Goal: Communication & Community: Share content

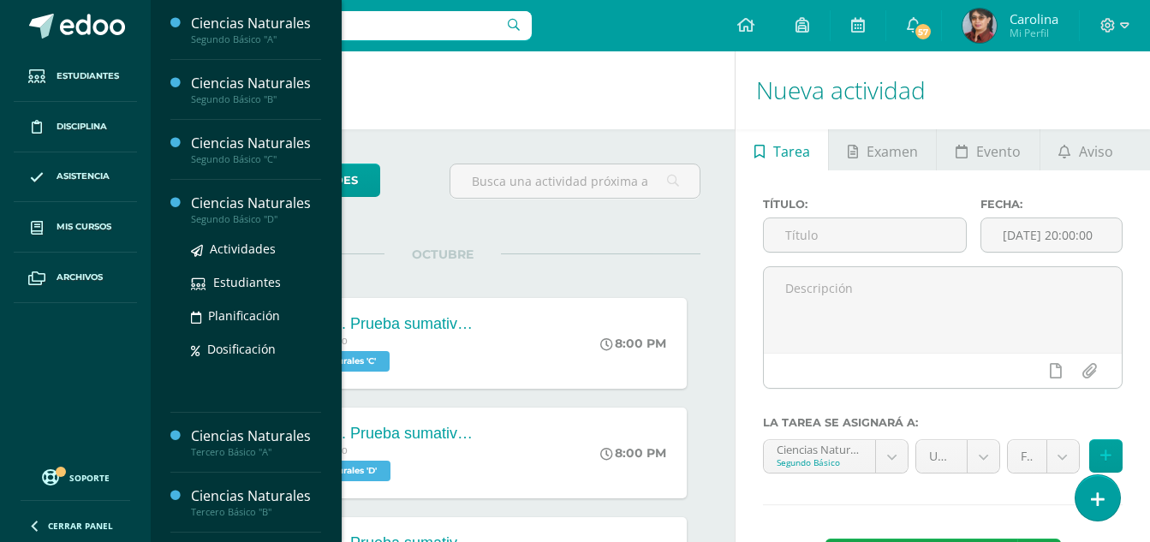
click at [265, 207] on div "Ciencias Naturales" at bounding box center [256, 204] width 130 height 20
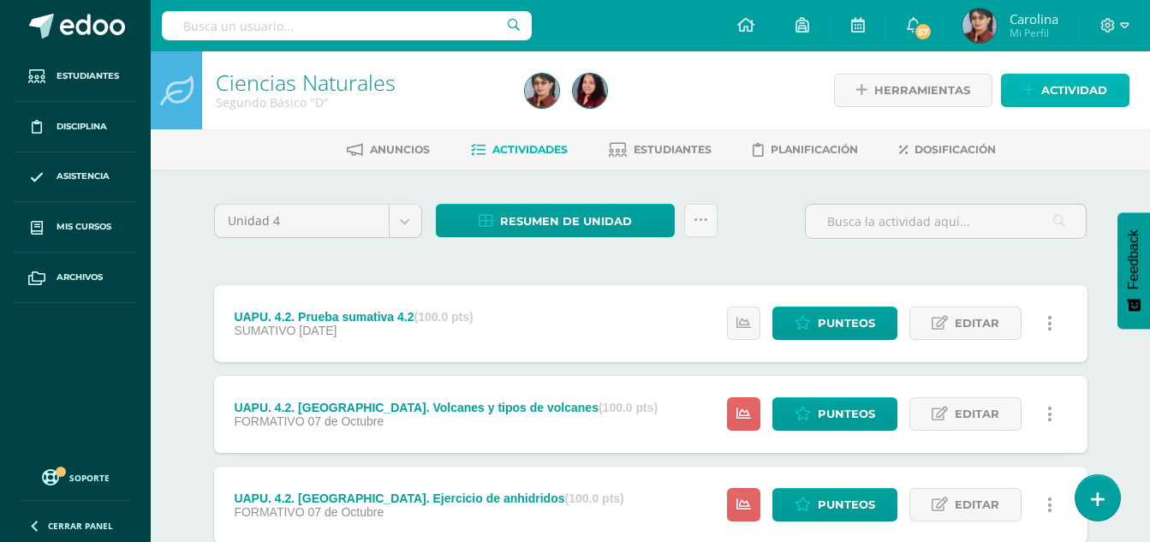
click at [1096, 92] on span "Actividad" at bounding box center [1074, 90] width 66 height 32
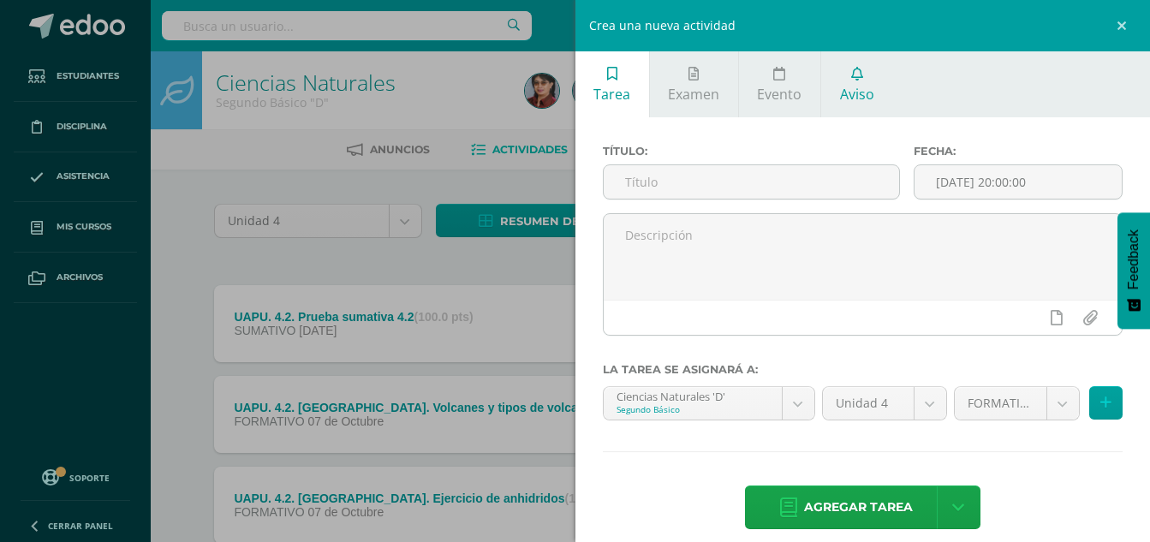
click at [855, 88] on span "Aviso" at bounding box center [857, 94] width 34 height 19
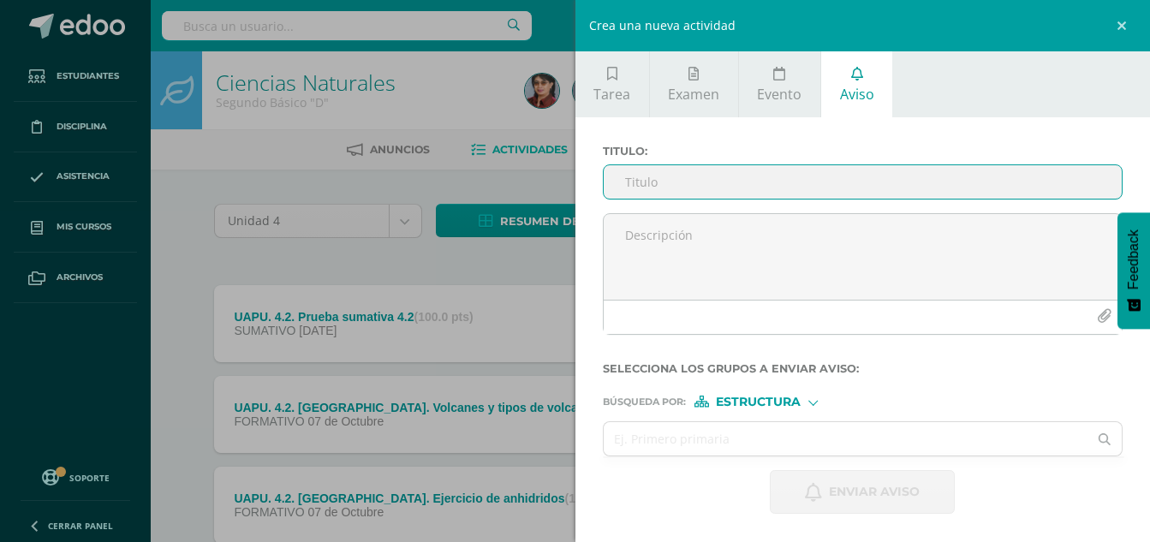
click at [694, 181] on input "Titulo :" at bounding box center [863, 181] width 519 height 33
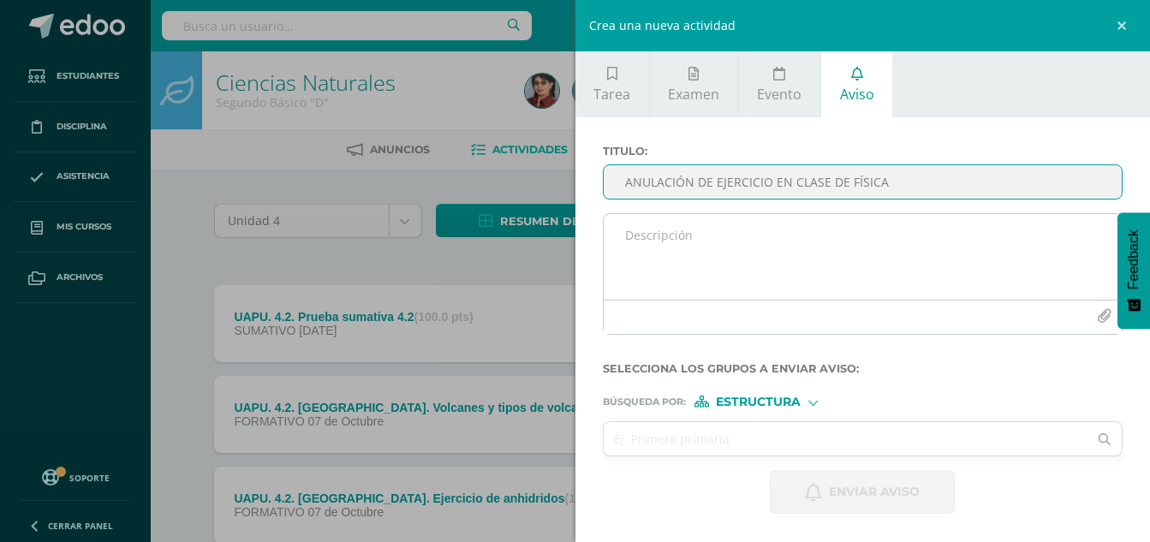
type input "ANULACIÓN DE EJERCICIO EN CLASE DE FÍSICA"
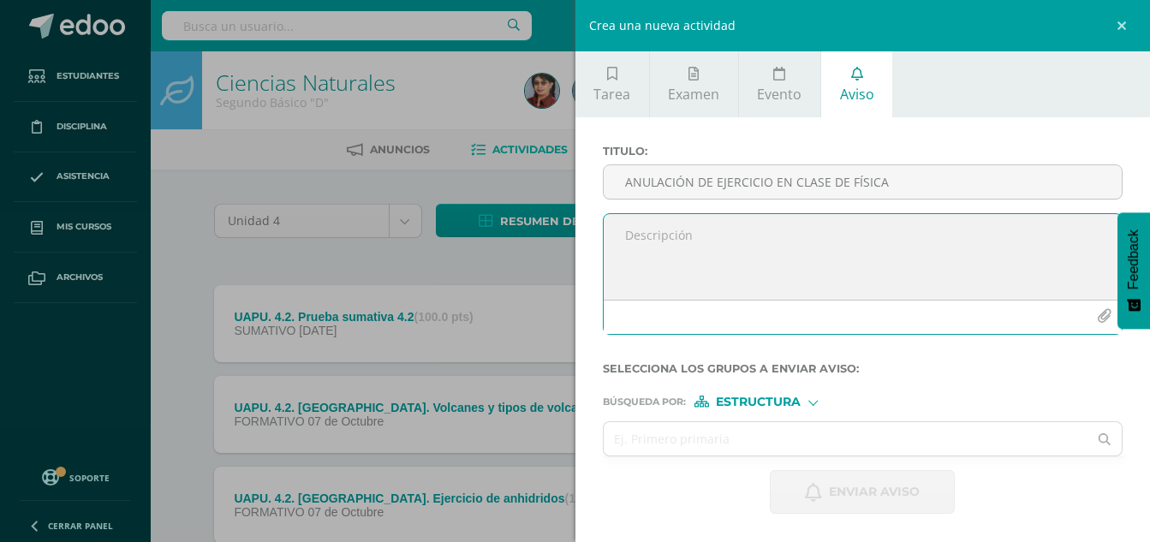
click at [690, 235] on textarea at bounding box center [863, 257] width 519 height 86
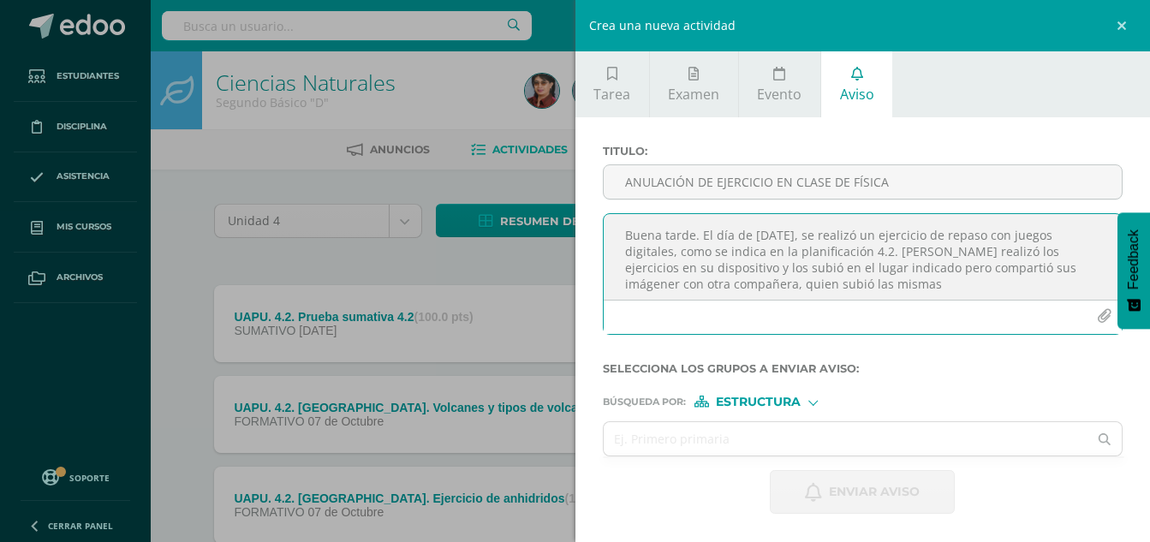
click at [1042, 270] on textarea "Buena tarde. El día de ayer, se realizó un ejercicio de repaso con juegos digit…" at bounding box center [863, 257] width 519 height 86
click at [1022, 284] on textarea "Buena tarde. El día de ayer, se realizó un ejercicio de repaso con juegos digit…" at bounding box center [863, 257] width 519 height 86
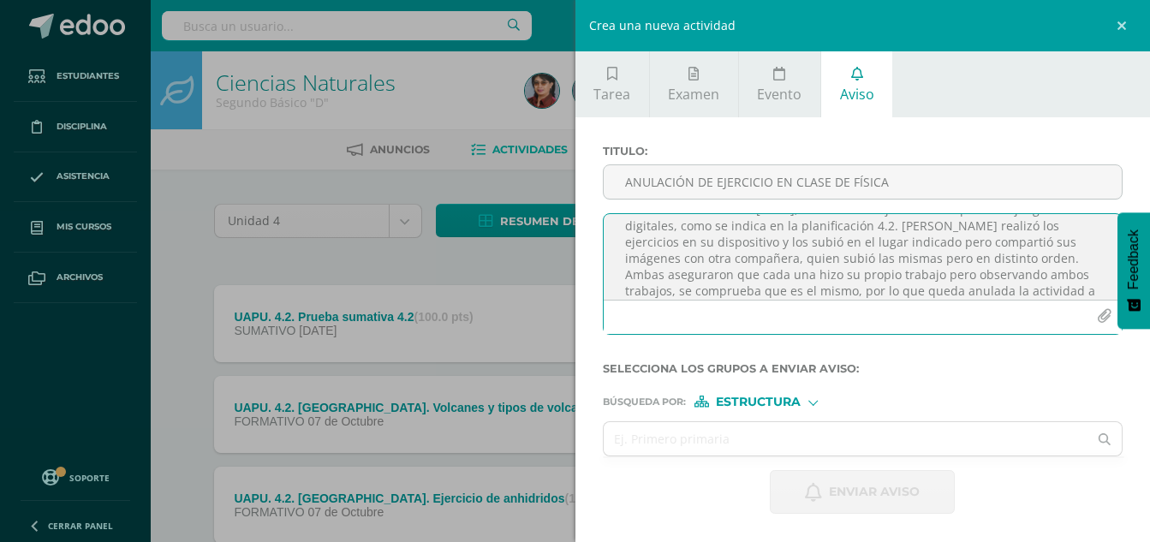
scroll to position [42, 0]
type textarea "Buena tarde. El día de ayer, se realizó un ejercicio de repaso con juegos digit…"
click at [813, 395] on div "Búsqueda por : Estructura Estructura Persona" at bounding box center [863, 395] width 521 height 26
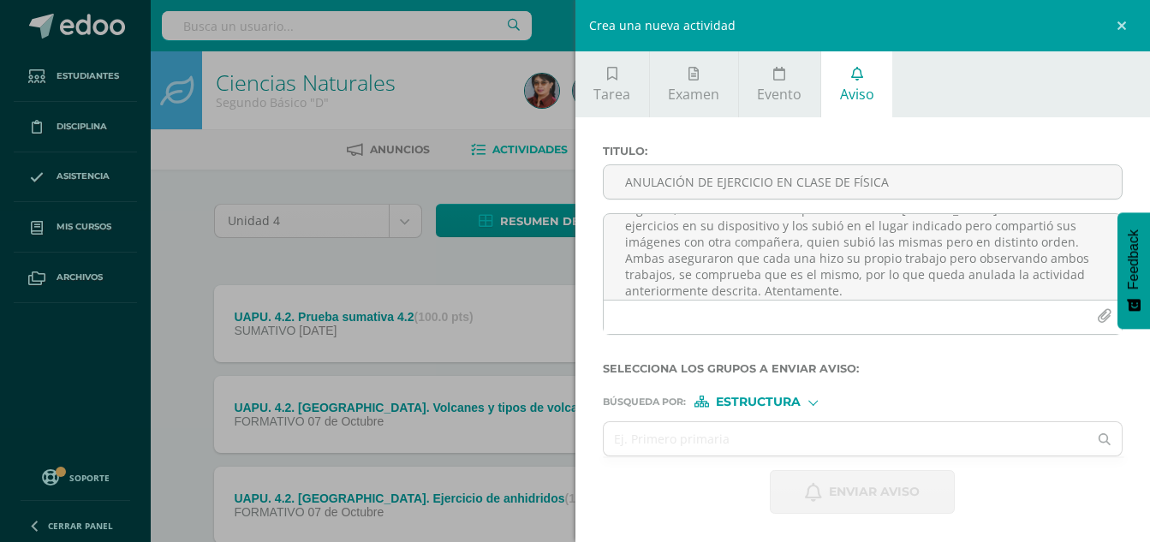
click at [813, 402] on div at bounding box center [812, 400] width 9 height 9
click at [776, 443] on span "Persona" at bounding box center [765, 446] width 62 height 9
click at [786, 436] on input "text" at bounding box center [846, 438] width 485 height 33
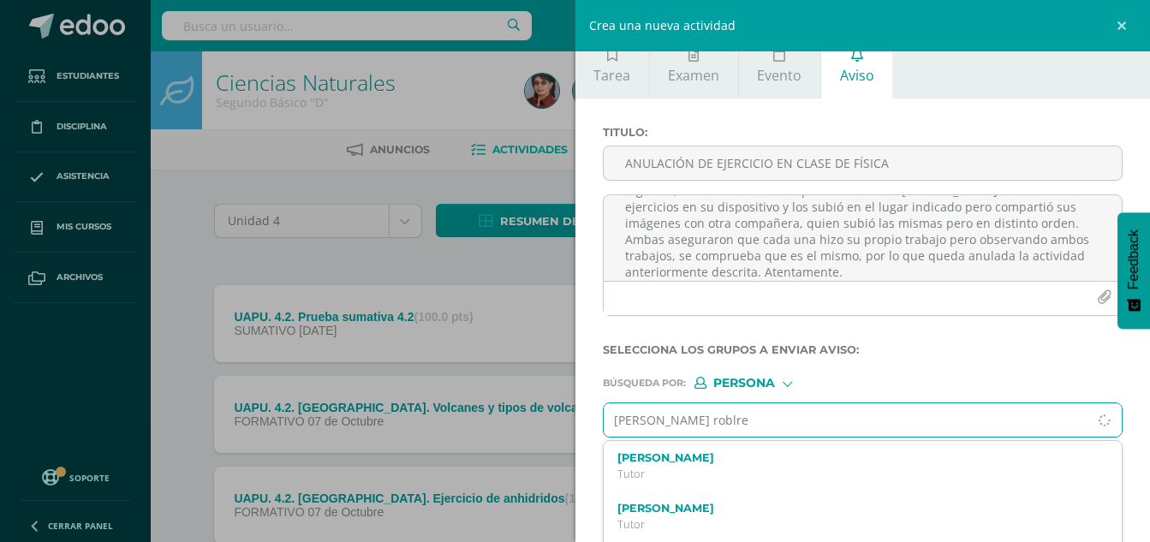
scroll to position [0, 0]
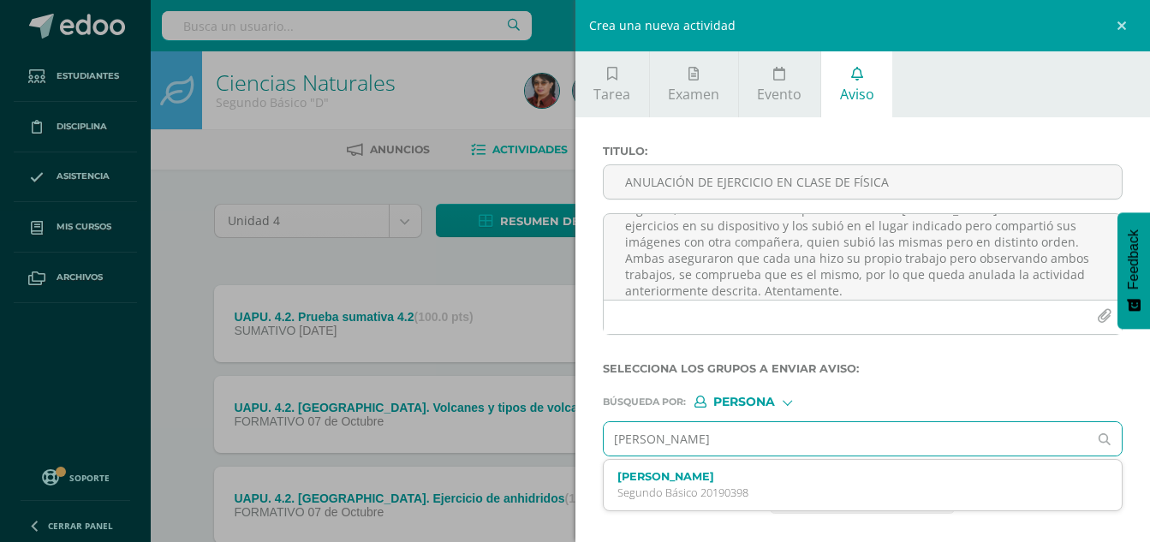
click at [650, 440] on input "Luna naría robles" at bounding box center [846, 438] width 485 height 33
type input "Luna maría robles"
click at [748, 436] on input "Luna maría robles" at bounding box center [846, 438] width 485 height 33
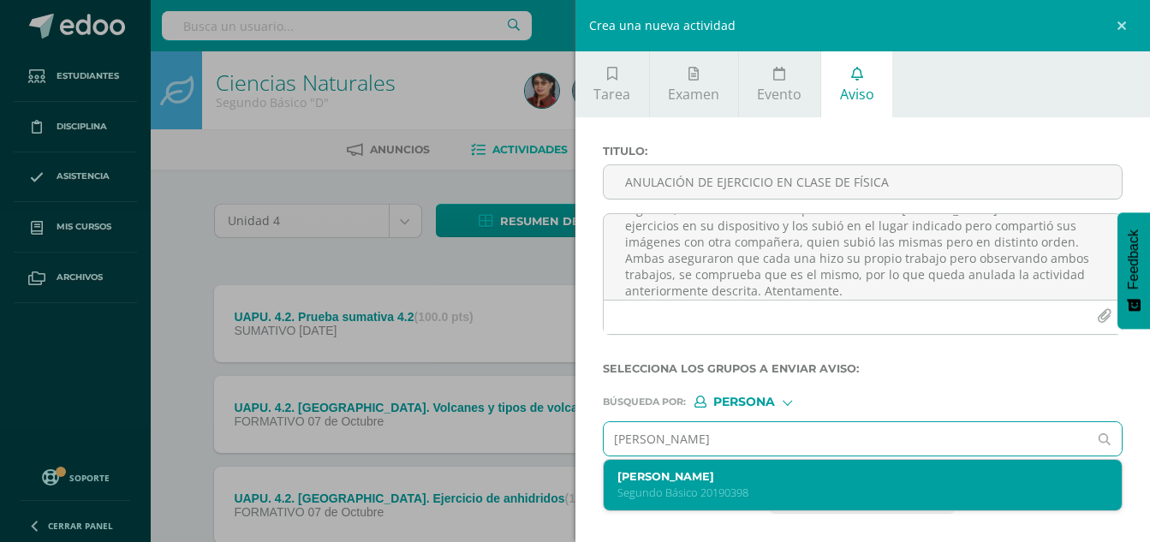
click at [812, 485] on div "Luna María Robles Hernández Segundo Básico 20190398" at bounding box center [852, 485] width 470 height 30
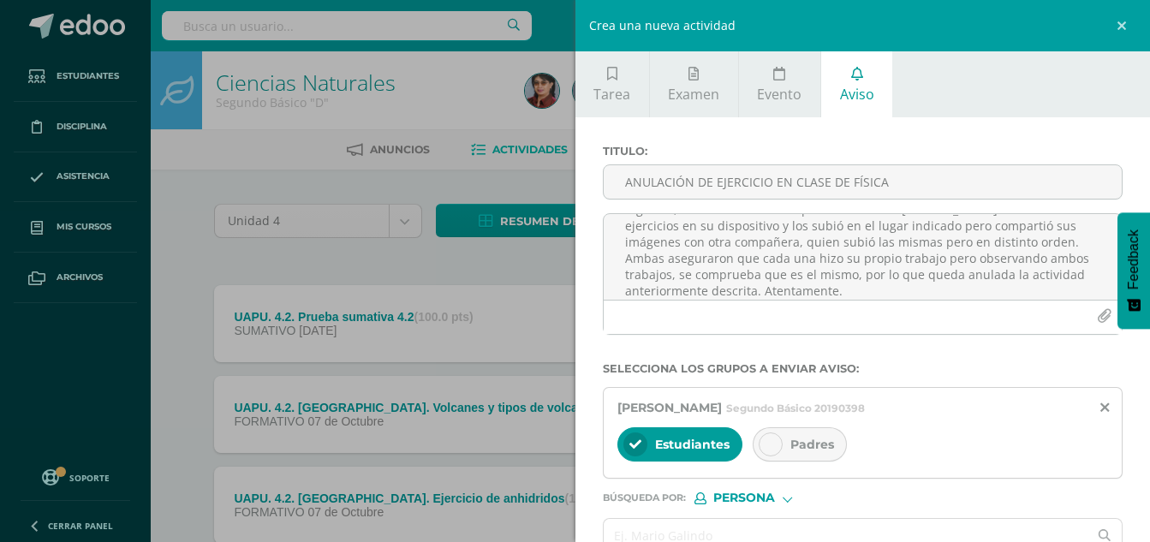
click at [753, 440] on div "Padres" at bounding box center [800, 444] width 94 height 34
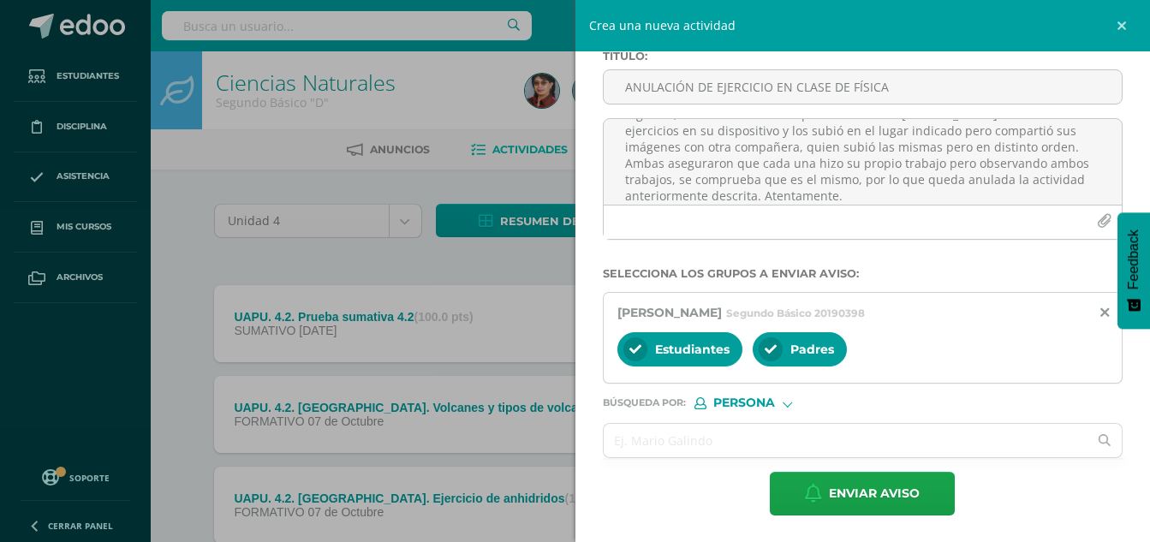
scroll to position [96, 0]
click at [752, 445] on input "text" at bounding box center [846, 439] width 485 height 33
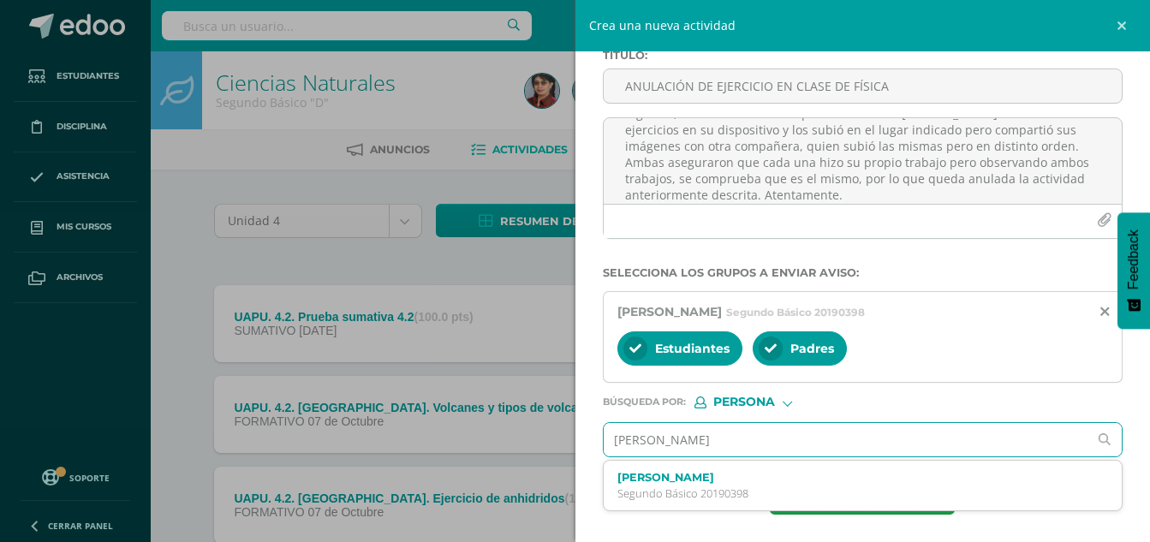
type input "tulio ovalle"
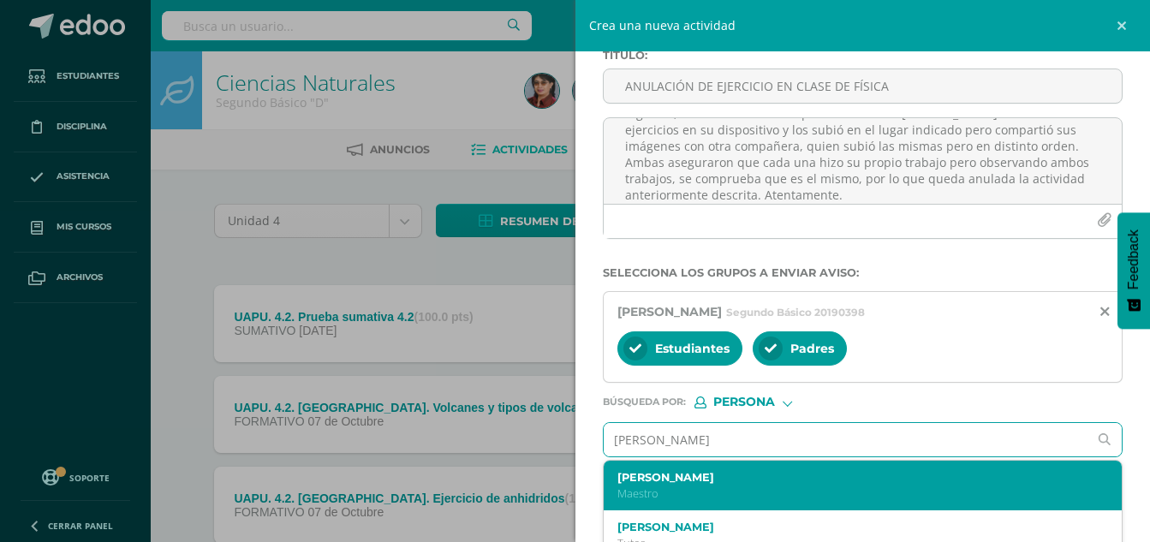
click at [736, 497] on p "Maestro" at bounding box center [852, 493] width 470 height 15
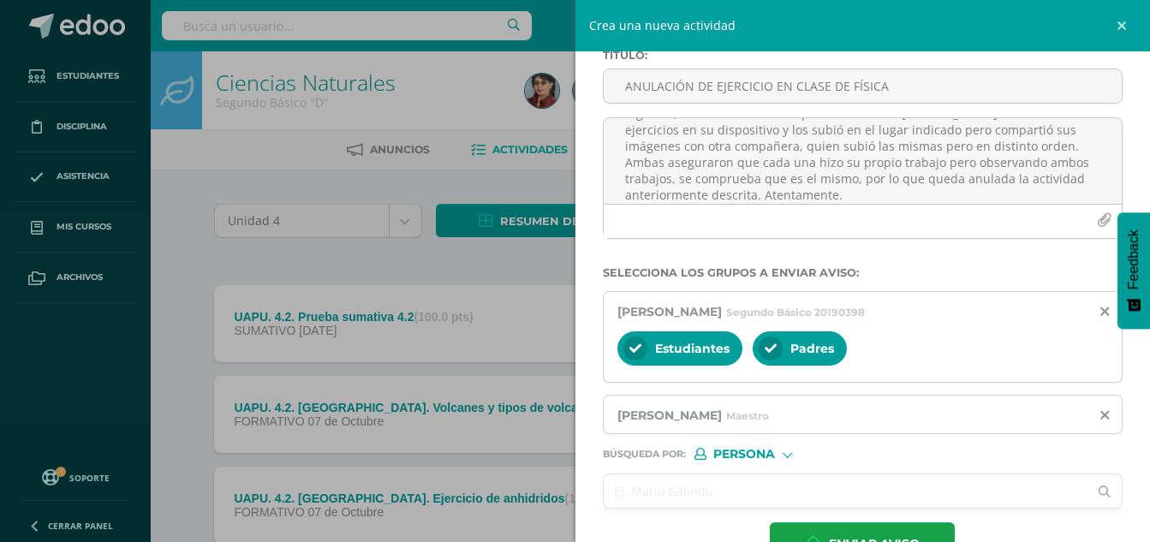
click at [706, 496] on input "text" at bounding box center [846, 490] width 485 height 33
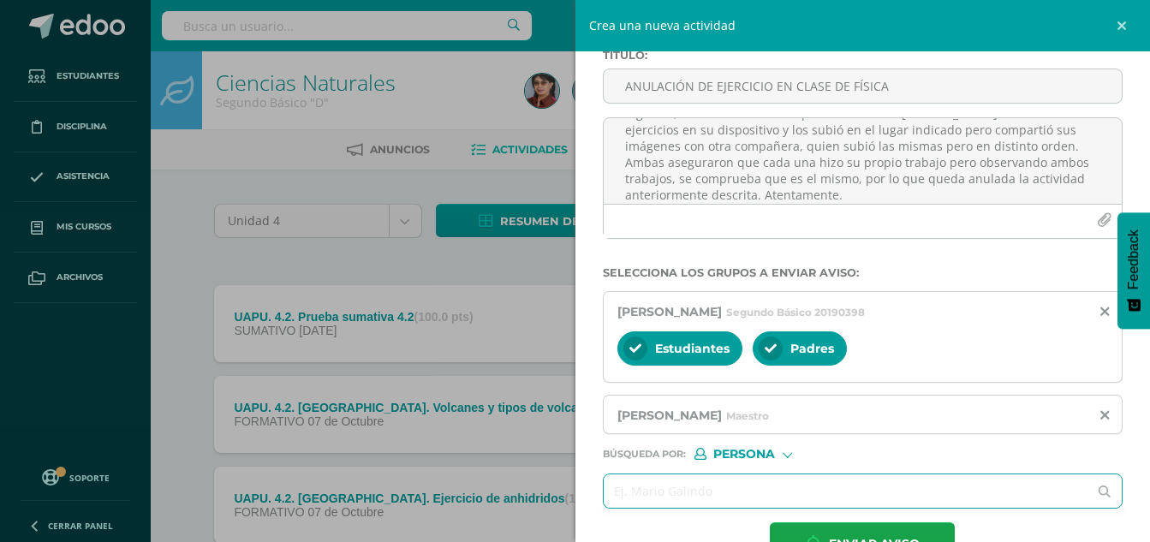
scroll to position [147, 0]
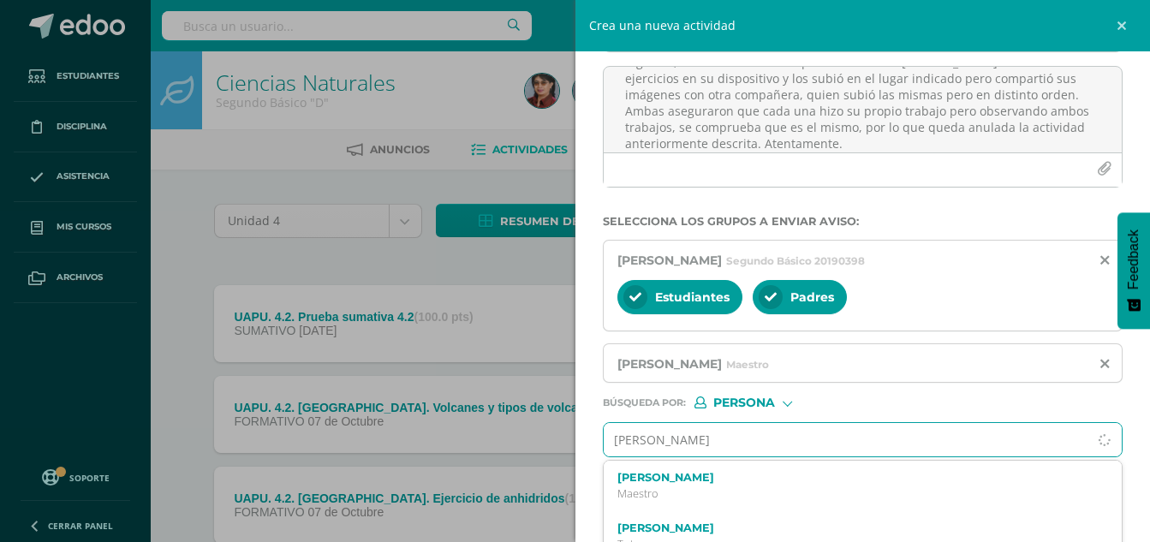
type input "carolina velasq"
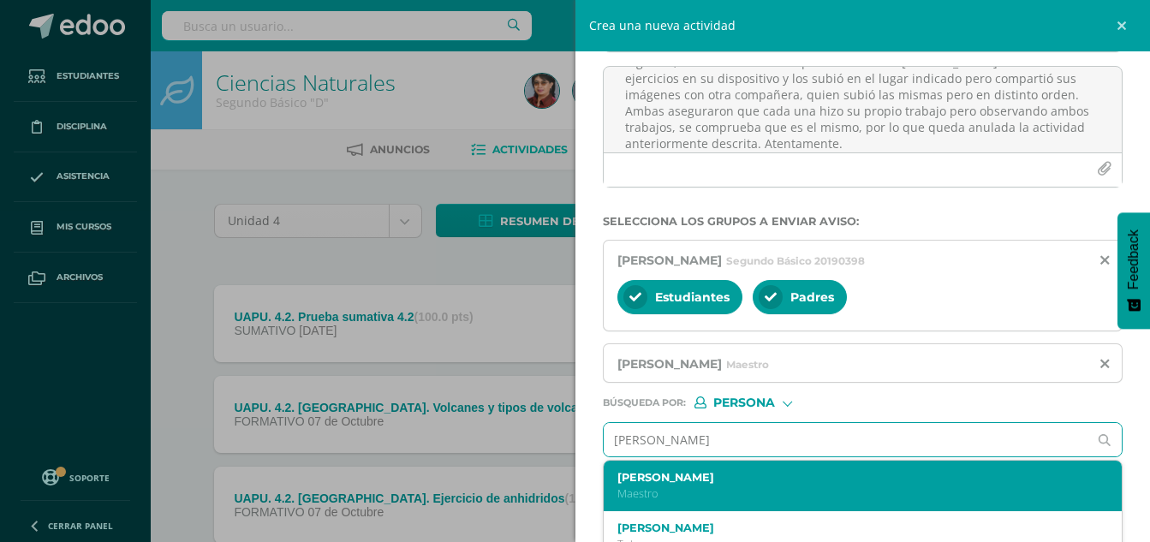
click at [726, 475] on label "[PERSON_NAME]" at bounding box center [852, 477] width 470 height 13
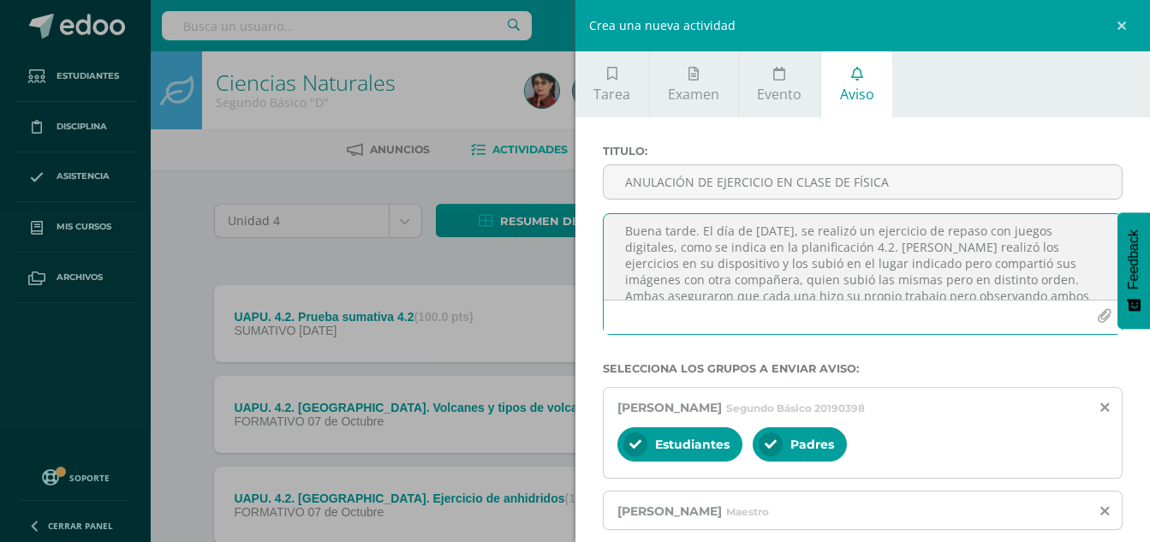
scroll to position [0, 0]
drag, startPoint x: 919, startPoint y: 289, endPoint x: 610, endPoint y: 212, distance: 317.5
click at [610, 212] on div "Titulo : ANULACIÓN DE EJERCICIO EN CLASE DE FÍSICA Buena tarde. El día de ayer,…" at bounding box center [863, 247] width 534 height 204
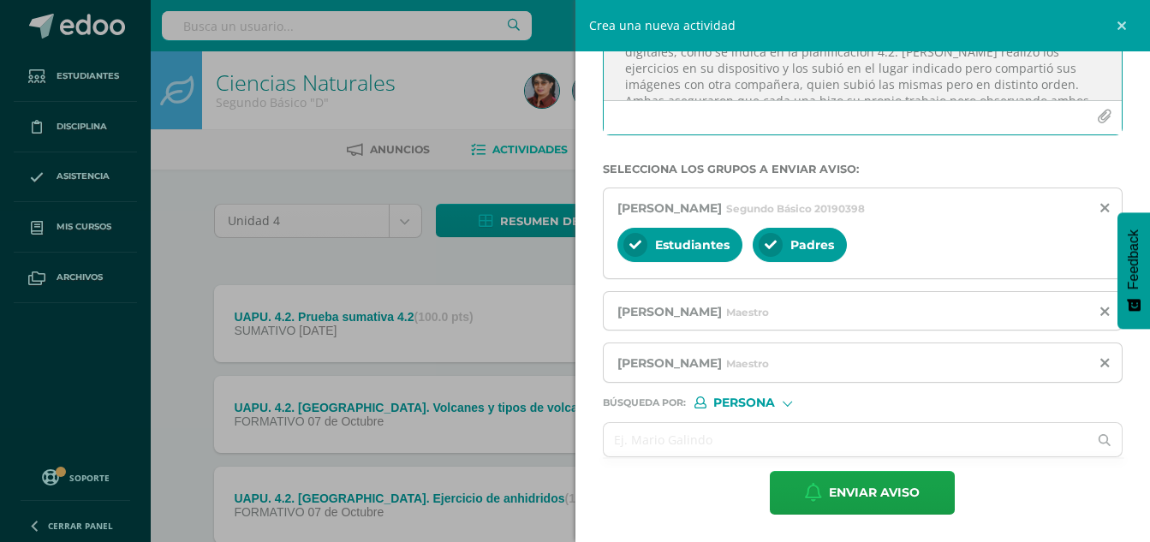
click at [867, 303] on div "Tulio Ovalle Maestro" at bounding box center [862, 311] width 491 height 16
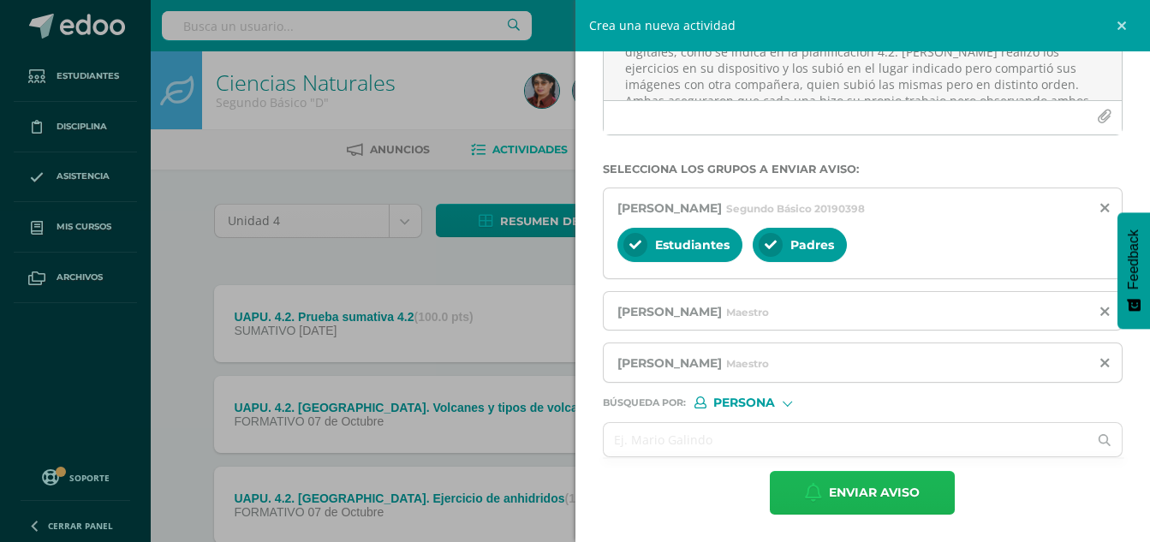
click at [865, 490] on span "Enviar aviso" at bounding box center [874, 493] width 91 height 42
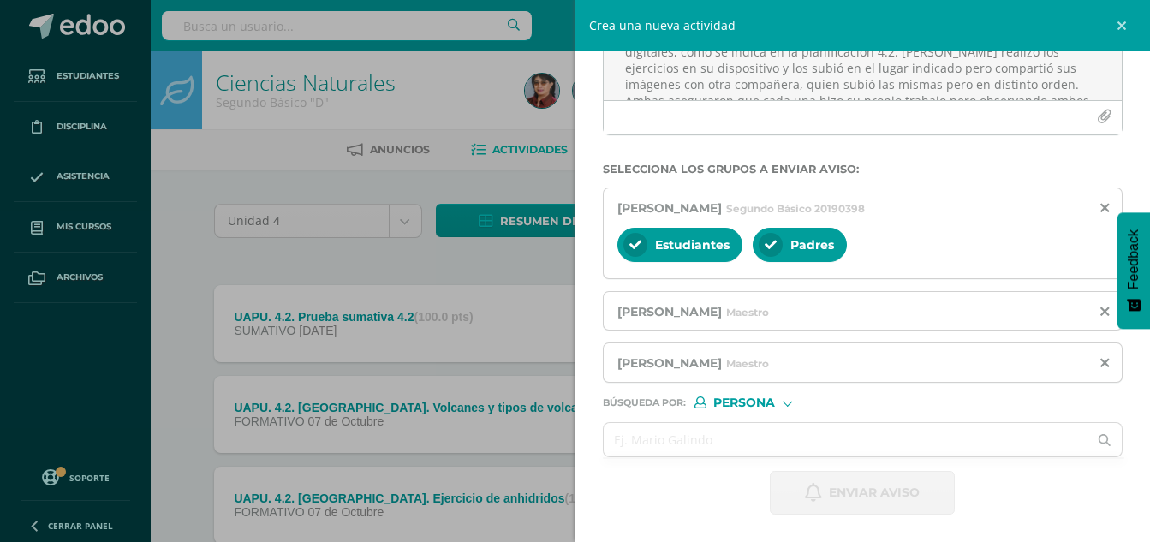
scroll to position [0, 0]
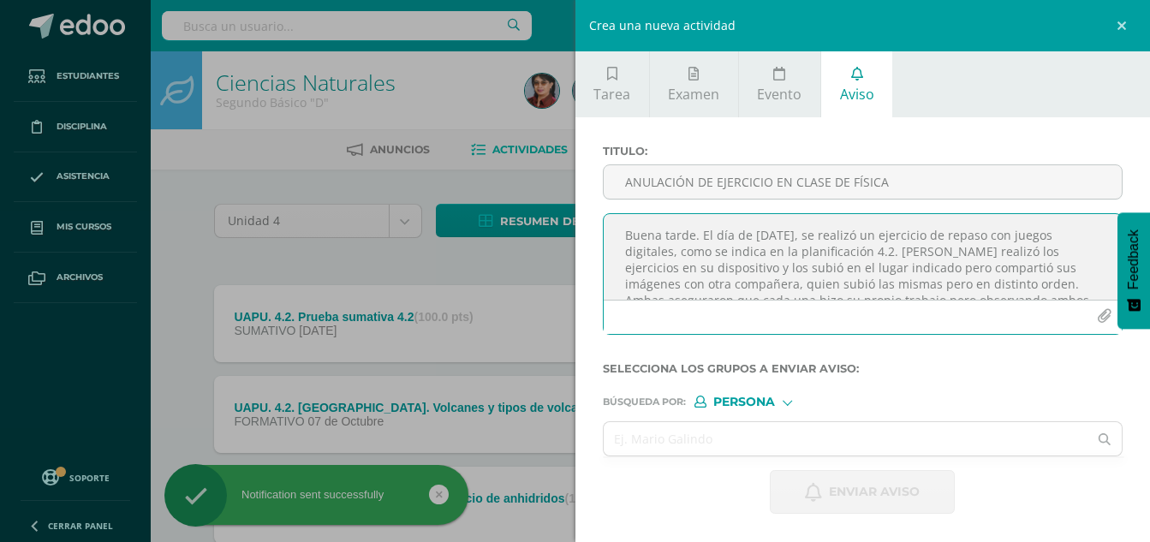
click at [751, 223] on textarea "Buena tarde. El día de ayer, se realizó un ejercicio de repaso con juegos digit…" at bounding box center [863, 257] width 519 height 86
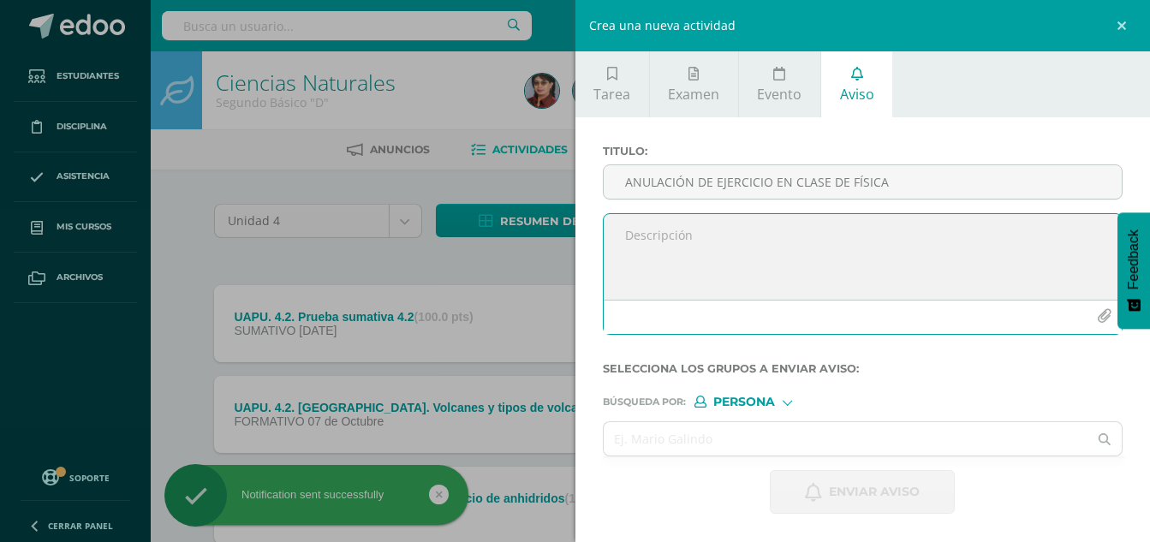
paste textarea "Buena tarde. El día de ayer, se realizó un ejercicio de repaso con juegos digit…"
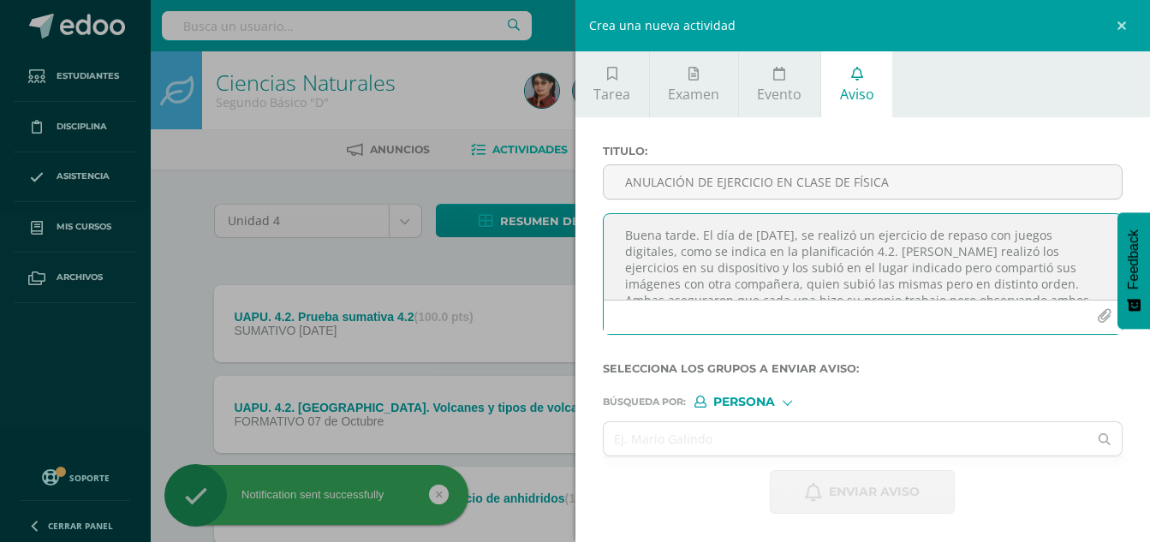
scroll to position [42, 0]
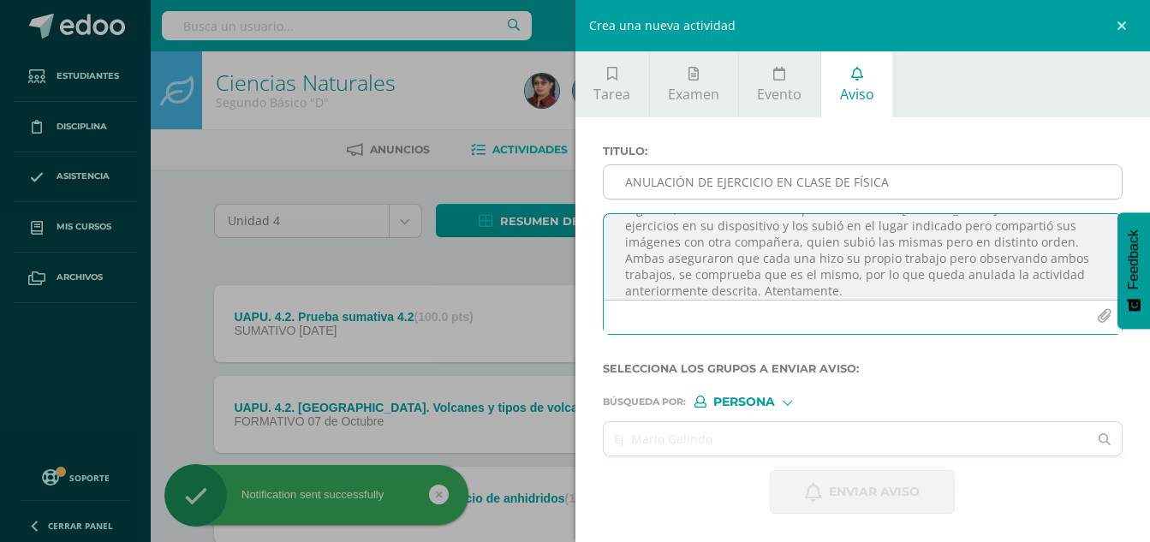
type textarea "Buena tarde. El día de ayer, se realizó un ejercicio de repaso con juegos digit…"
click at [747, 169] on input "ANULACIÓN DE EJERCICIO EN CLASE DE FÍSICA" at bounding box center [863, 181] width 519 height 33
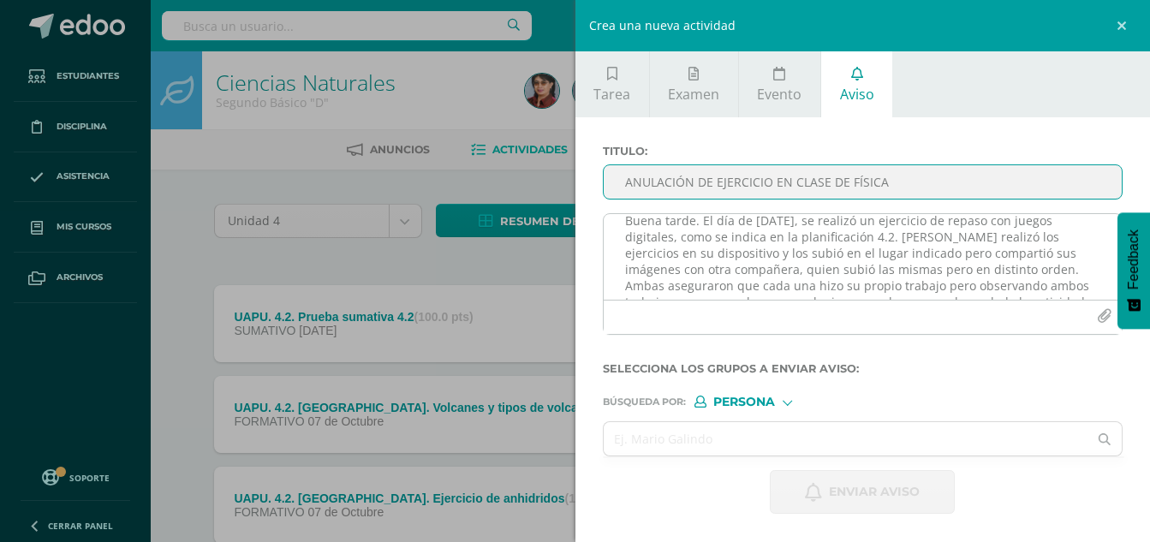
scroll to position [0, 0]
type input "ANULACIÓN DE EJERCICIO EN CLASE DE FÍSICA"
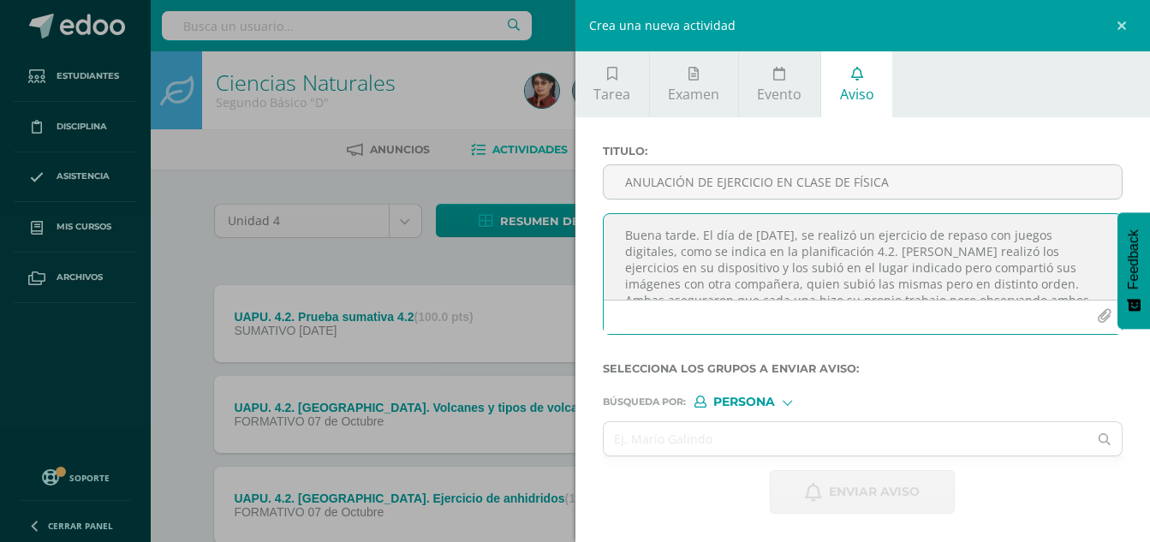
drag, startPoint x: 902, startPoint y: 248, endPoint x: 927, endPoint y: 251, distance: 25.8
click at [927, 251] on textarea "Buena tarde. El día de ayer, se realizó un ejercicio de repaso con juegos digit…" at bounding box center [863, 257] width 519 height 86
click at [685, 253] on textarea "Buena tarde. El día de ayer, se realizó un ejercicio de repaso con juegos digit…" at bounding box center [863, 257] width 519 height 86
click at [900, 253] on textarea "Buena tarde. El día de ayer, se realizó un ejercicio de repaso con juegos digit…" at bounding box center [863, 257] width 519 height 86
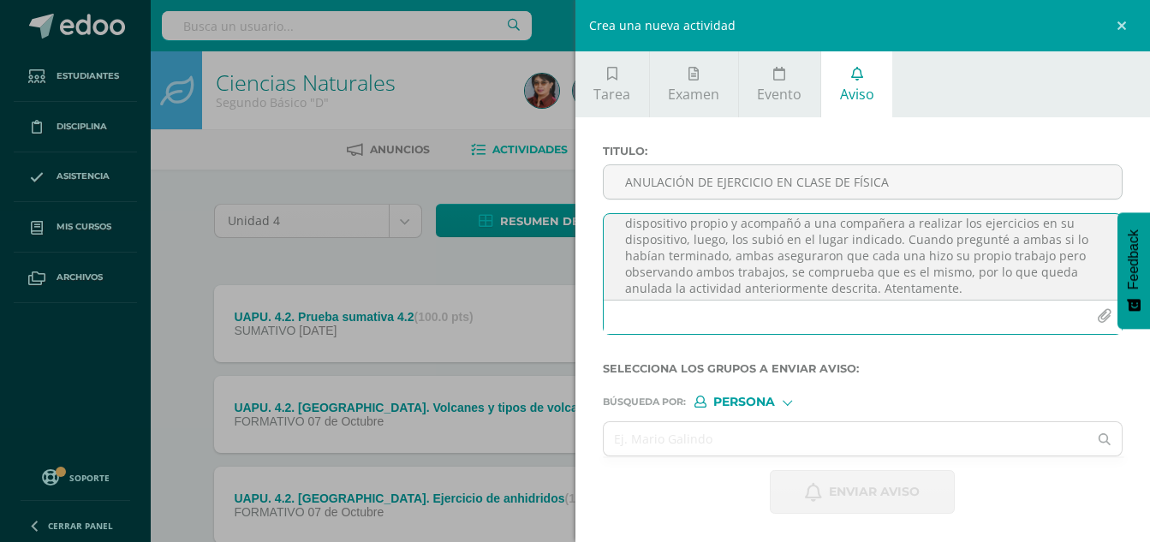
scroll to position [40, 0]
drag, startPoint x: 747, startPoint y: 261, endPoint x: 765, endPoint y: 253, distance: 20.7
click at [748, 261] on textarea "Buena tarde. El día de ayer, se realizó un ejercicio de repaso con juegos digit…" at bounding box center [863, 257] width 519 height 86
click at [748, 265] on textarea "Buena tarde. El día de ayer, se realizó un ejercicio de repaso con juegos digit…" at bounding box center [863, 257] width 519 height 86
click at [756, 271] on textarea "Buena tarde. El día de ayer, se realizó un ejercicio de repaso con juegos digit…" at bounding box center [863, 257] width 519 height 86
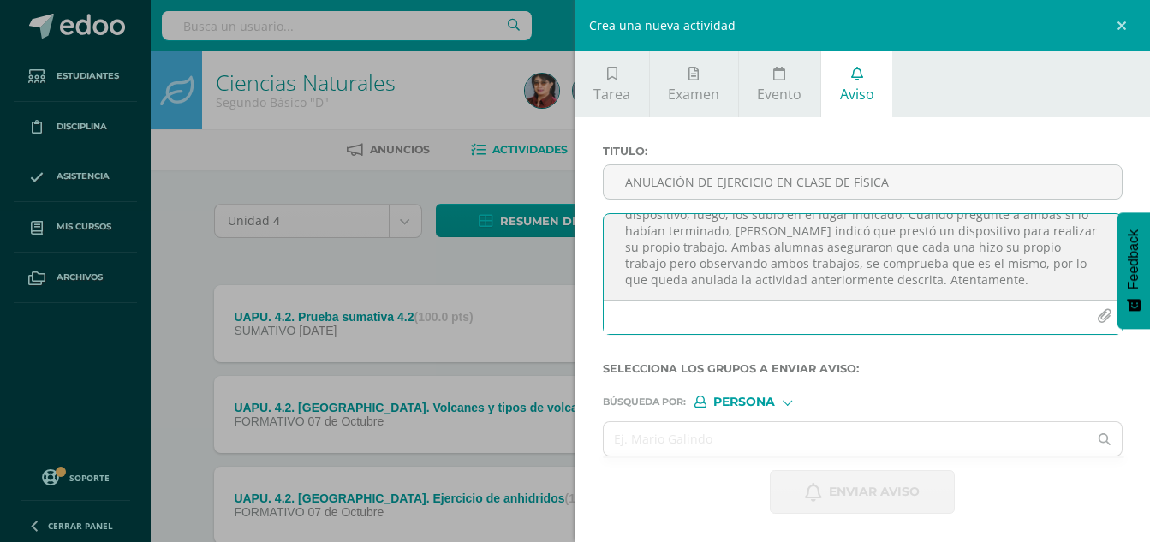
scroll to position [70, 0]
drag, startPoint x: 976, startPoint y: 263, endPoint x: 1045, endPoint y: 261, distance: 68.5
click at [1045, 270] on textarea "Buena tarde. El día de ayer, se realizó un ejercicio de repaso con juegos digit…" at bounding box center [863, 257] width 519 height 86
click at [938, 300] on textarea "Buena tarde. El día de ayer, se realizó un ejercicio de repaso con juegos digit…" at bounding box center [863, 257] width 519 height 86
type textarea "Buena tarde. El día de ayer, se realizó un ejercicio de repaso con juegos digit…"
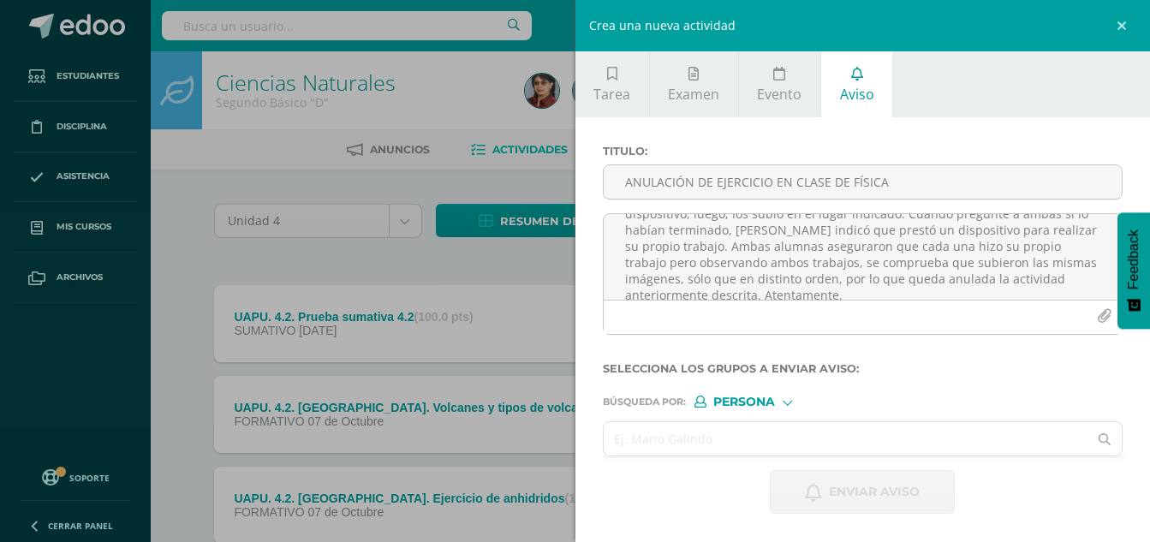
click at [732, 436] on input "text" at bounding box center [846, 438] width 485 height 33
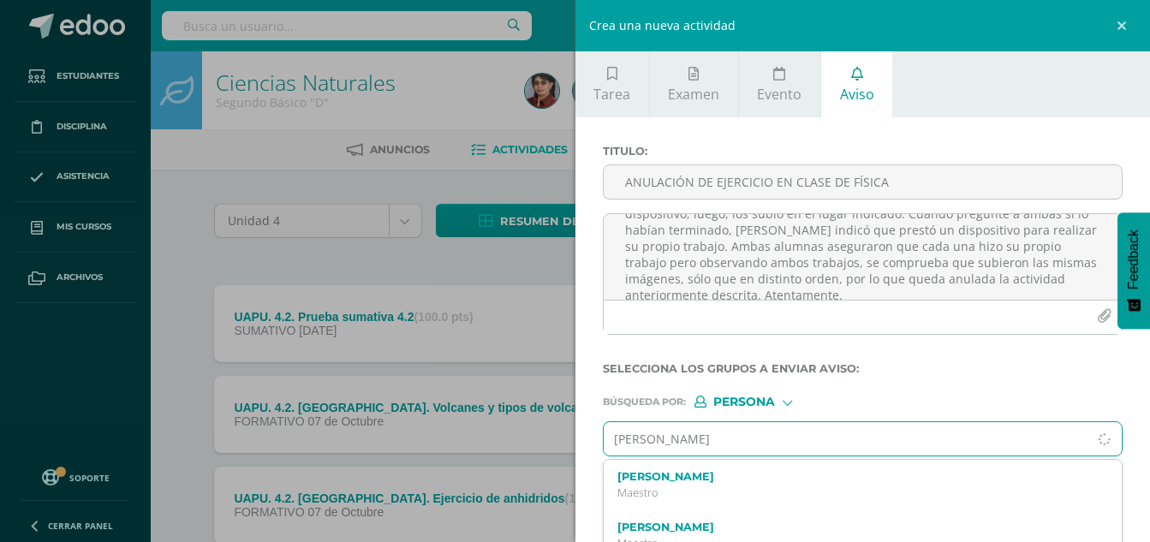
type input "isabella archila sturm"
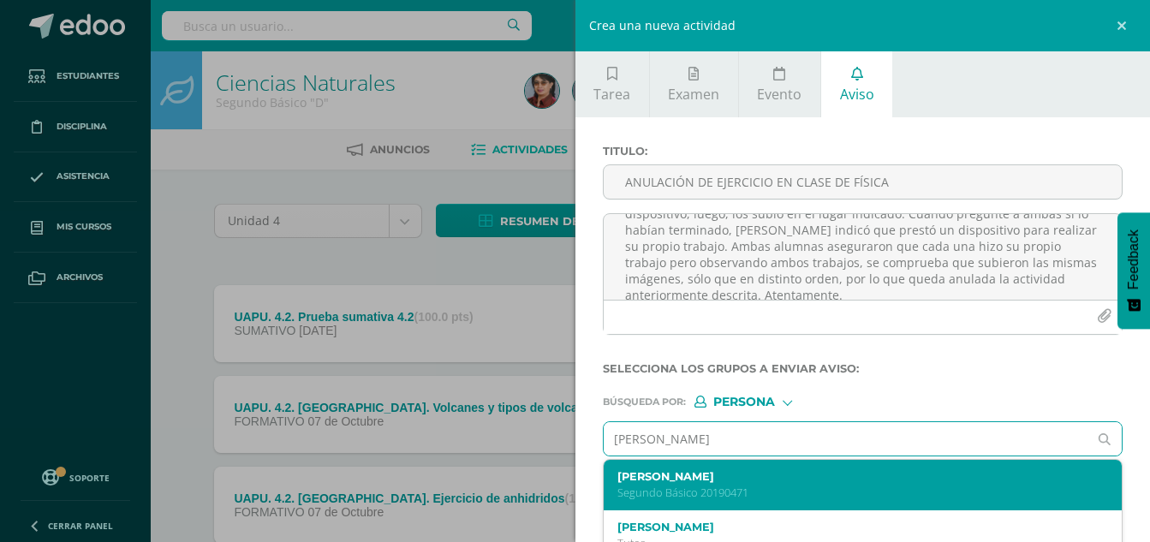
click at [708, 485] on p "Segundo Básico 20190471" at bounding box center [852, 492] width 470 height 15
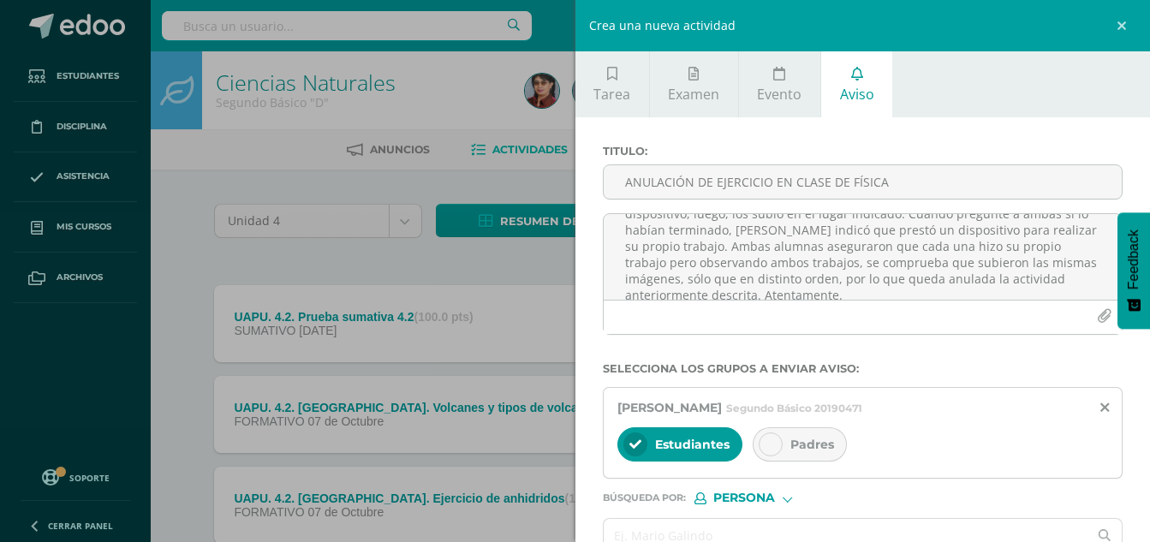
click at [762, 445] on div at bounding box center [771, 444] width 24 height 24
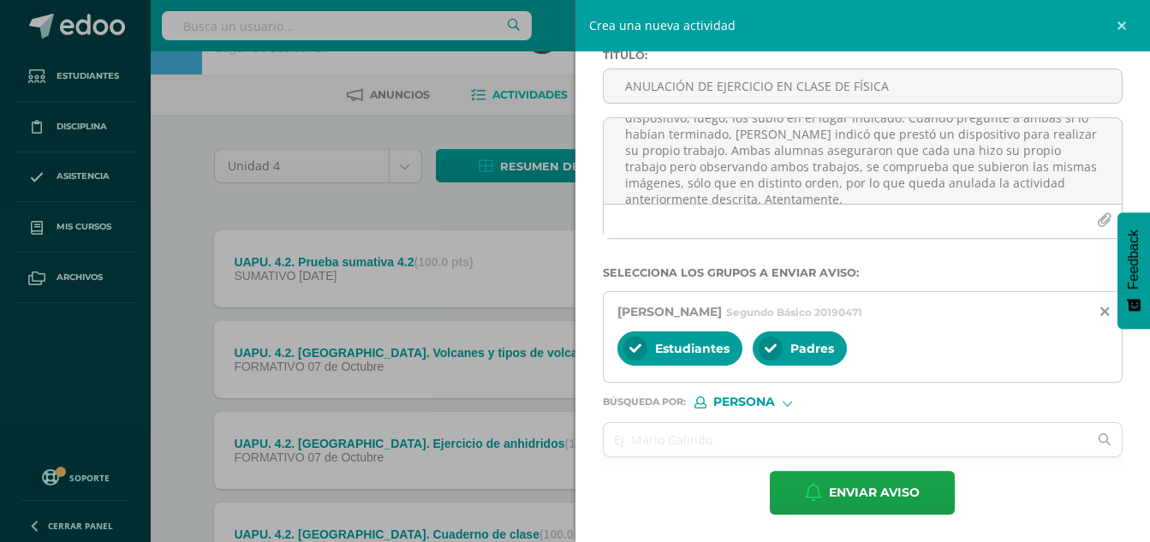
scroll to position [86, 0]
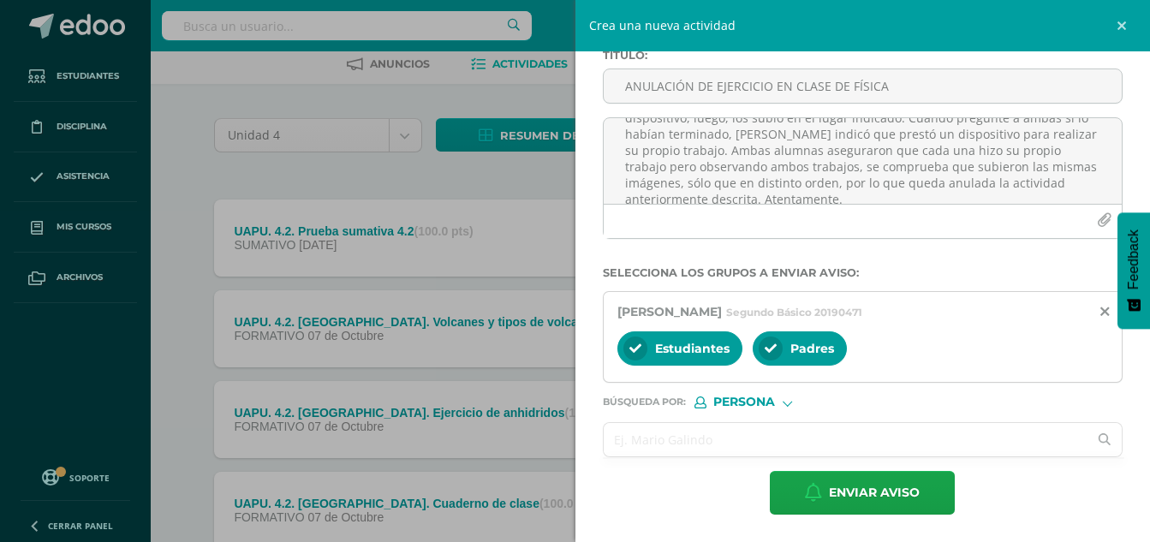
click at [754, 438] on input "text" at bounding box center [846, 439] width 485 height 33
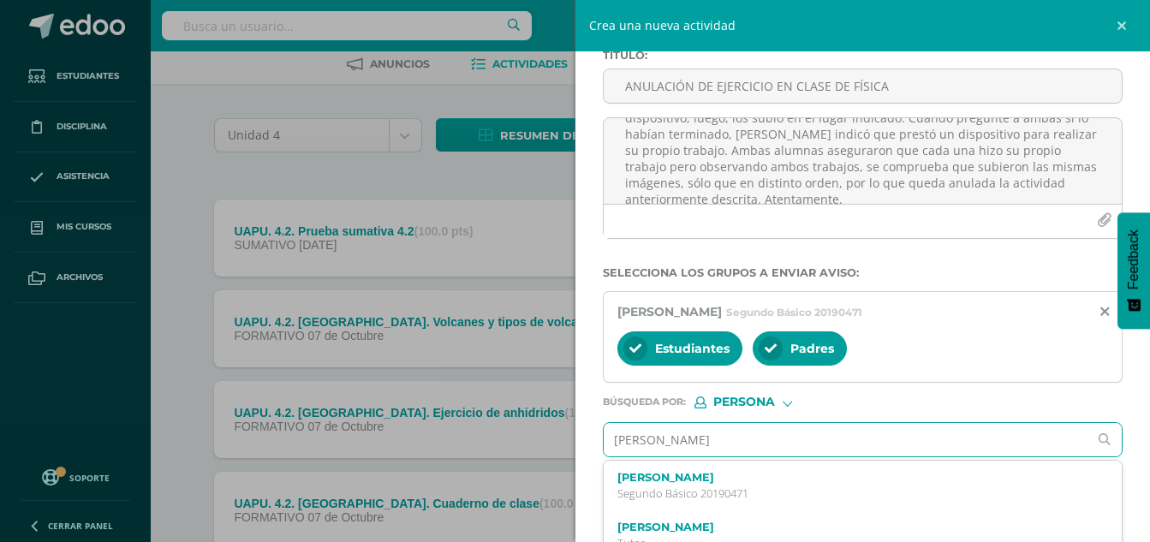
type input "tulio ovalle"
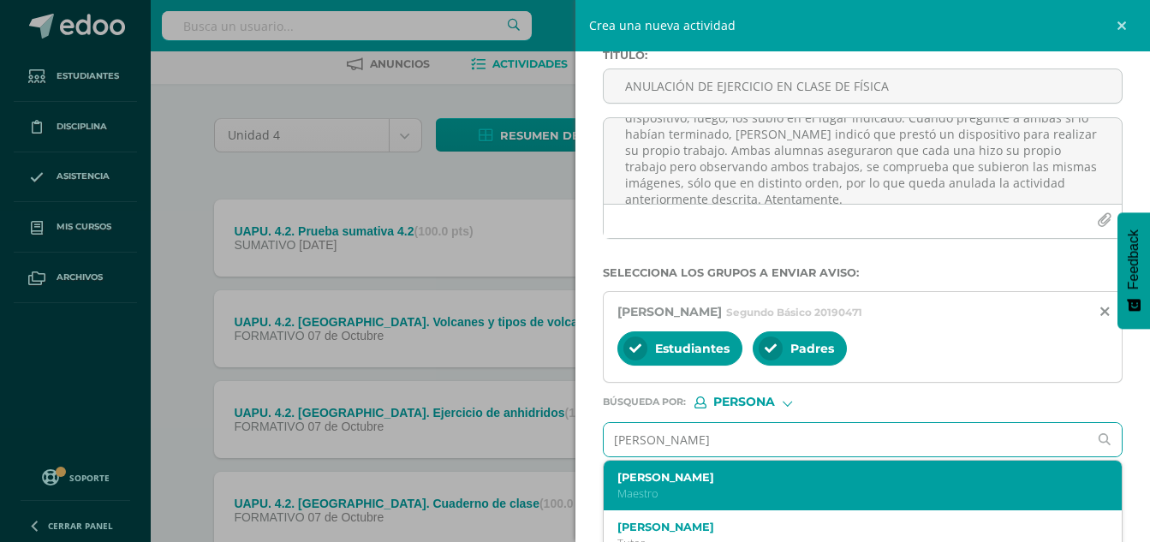
click at [732, 484] on div "Tulio Ovalle Maestro" at bounding box center [852, 486] width 470 height 30
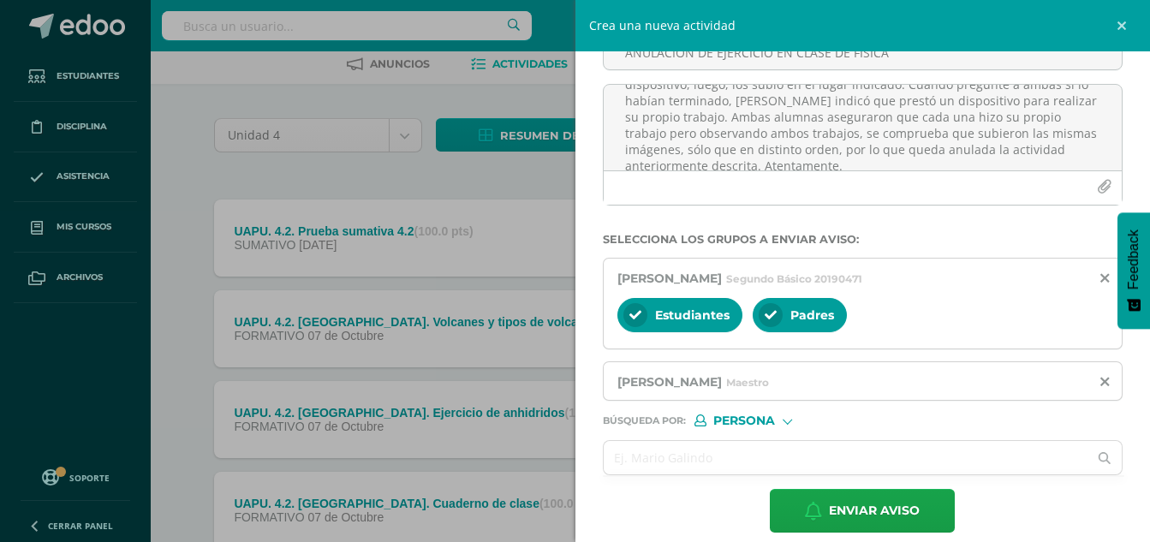
scroll to position [147, 0]
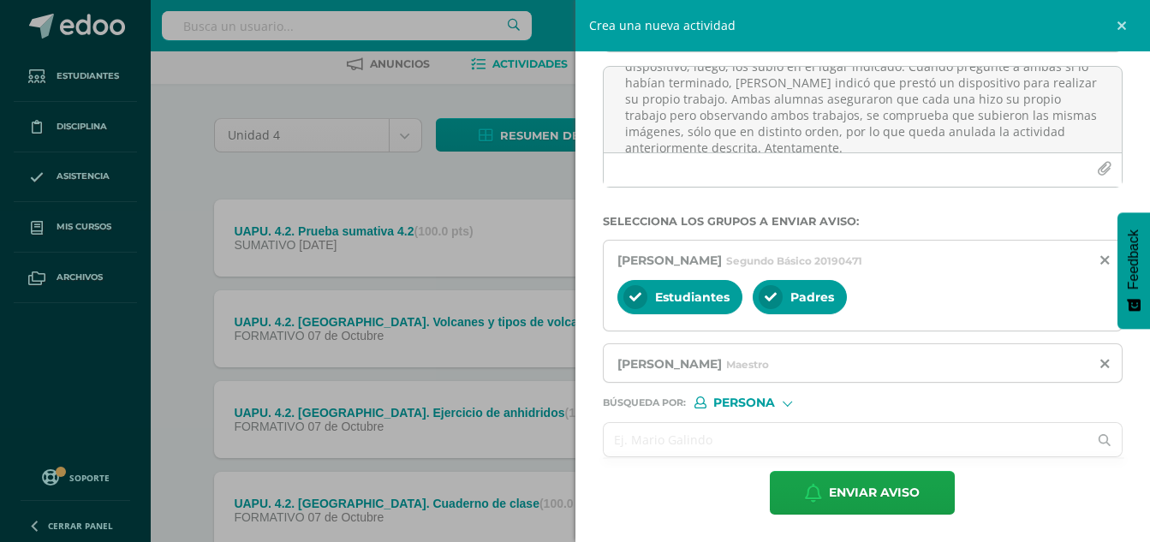
click at [808, 424] on form "Titulo : ANULACIÓN DE EJERCICIO EN CLASE DE FÍSICA Buena tarde. El día de ayer,…" at bounding box center [863, 255] width 521 height 517
click at [804, 436] on input "text" at bounding box center [846, 439] width 485 height 33
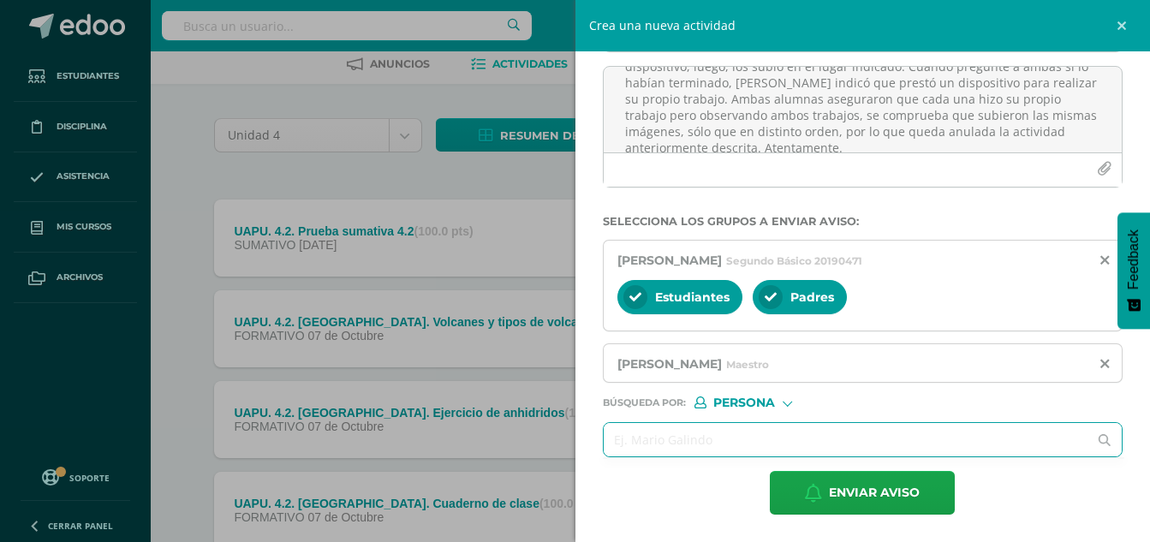
click at [799, 435] on input "text" at bounding box center [846, 439] width 485 height 33
type input "carolina velasqu"
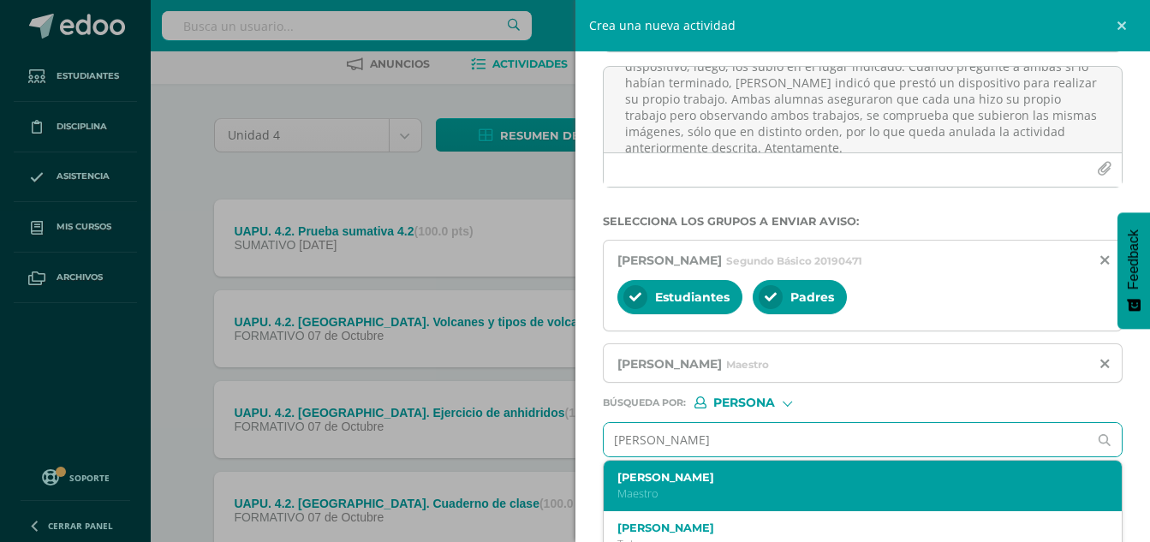
click at [734, 482] on label "[PERSON_NAME]" at bounding box center [852, 477] width 470 height 13
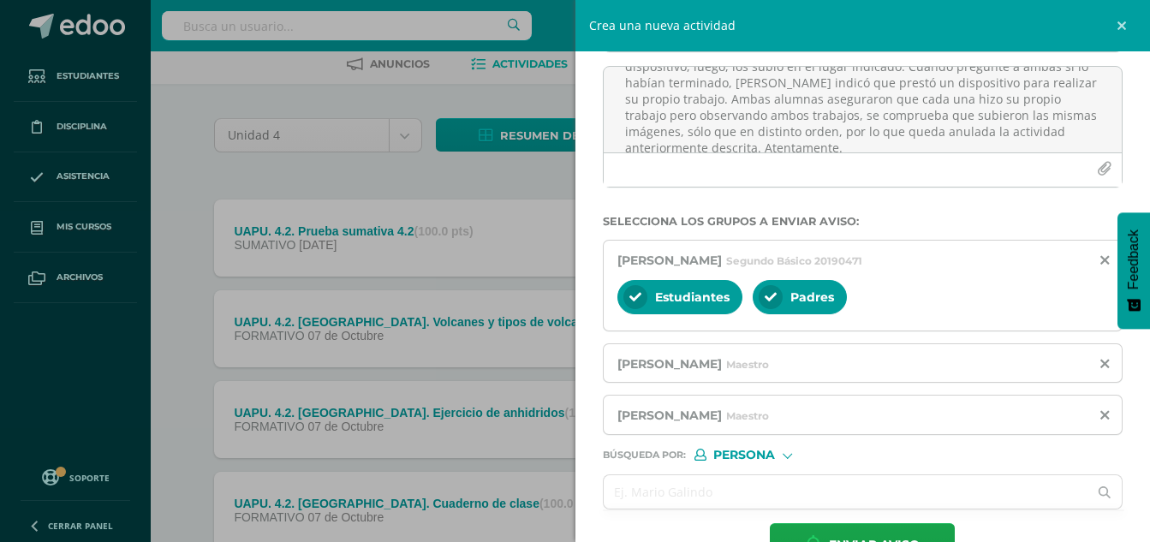
scroll to position [200, 0]
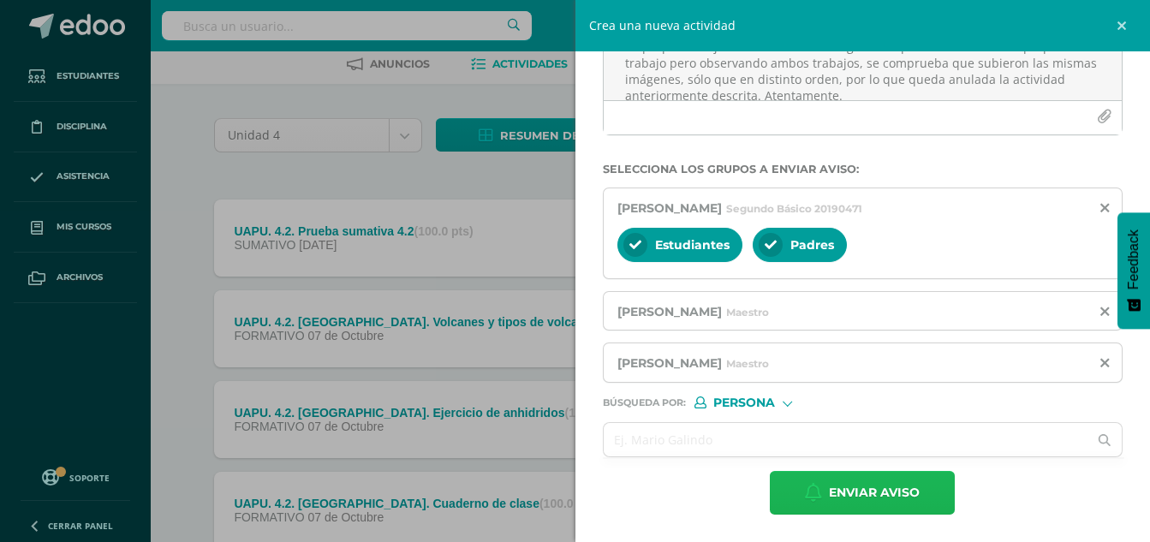
click at [897, 491] on span "Enviar aviso" at bounding box center [874, 493] width 91 height 42
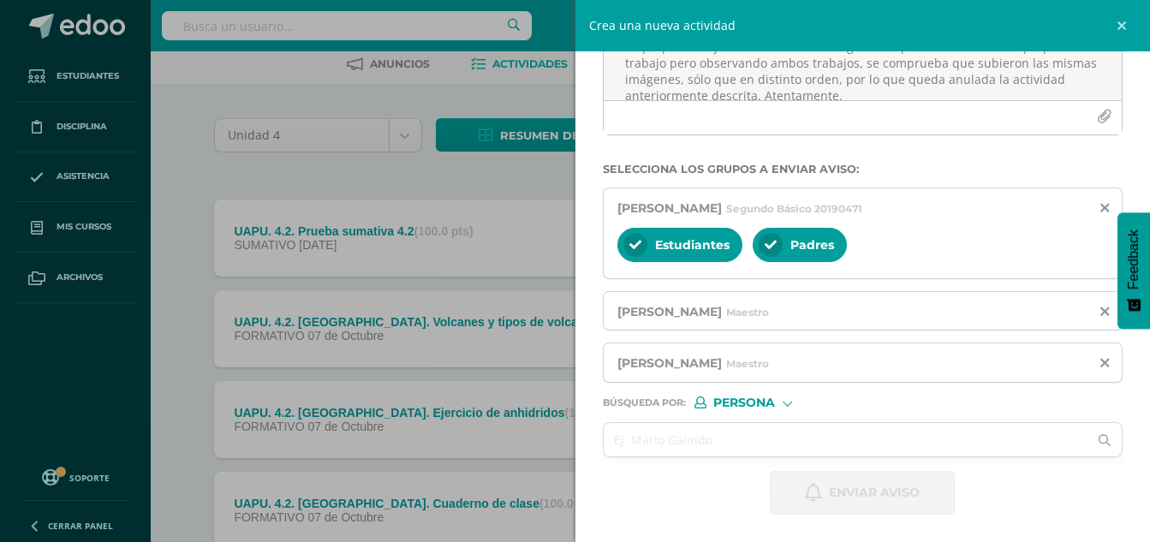
scroll to position [0, 0]
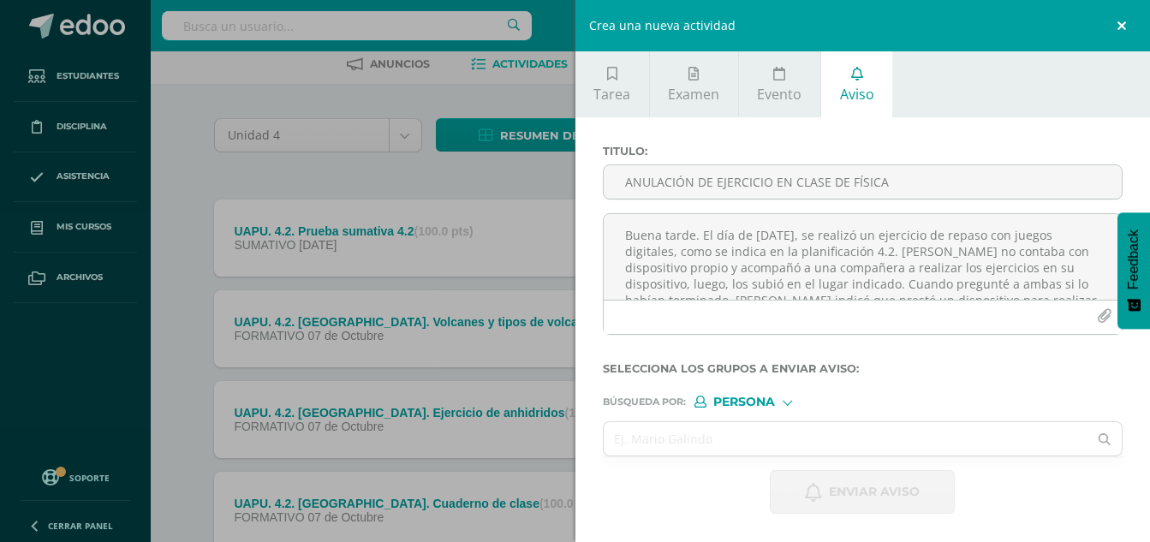
click at [1123, 24] on link at bounding box center [1124, 25] width 51 height 51
